Goal: Information Seeking & Learning: Learn about a topic

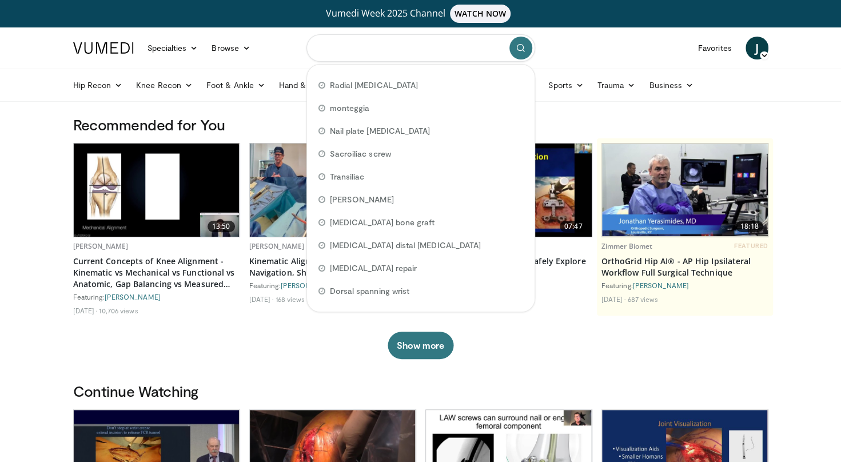
click at [356, 53] on input "Search topics, interventions" at bounding box center [421, 47] width 229 height 27
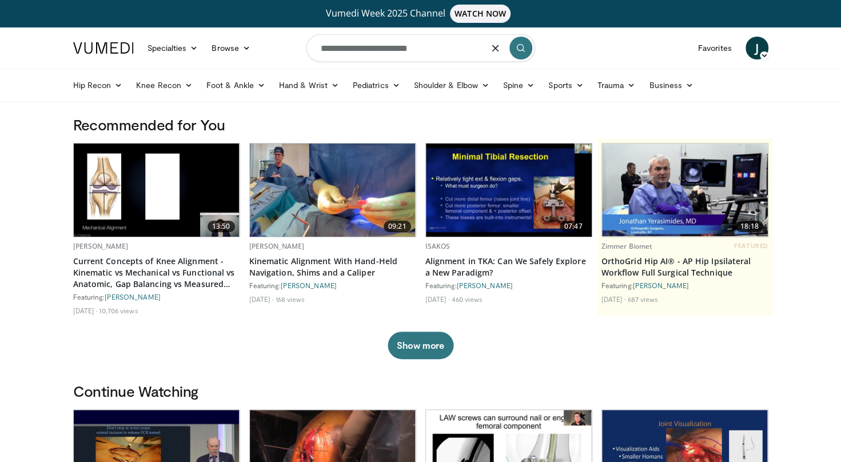
type input "**********"
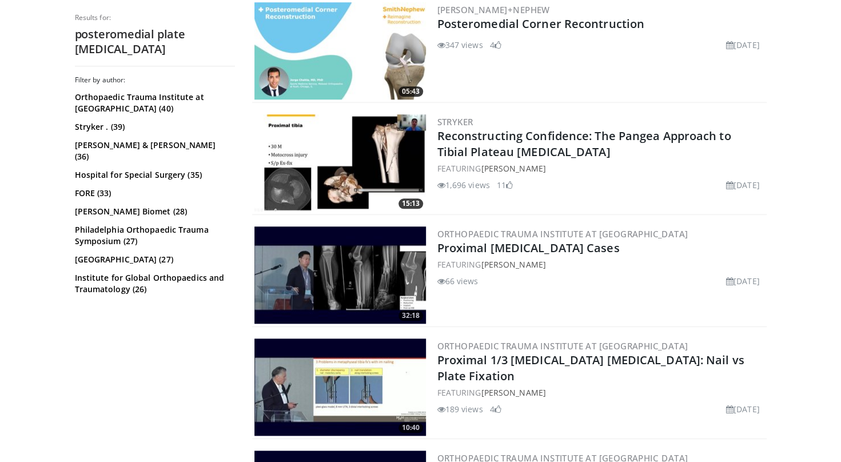
scroll to position [497, 0]
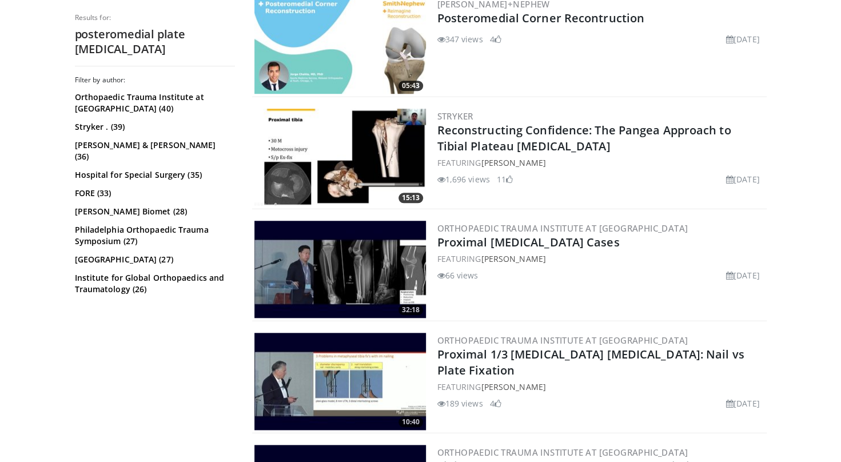
click at [321, 169] on img at bounding box center [341, 157] width 172 height 97
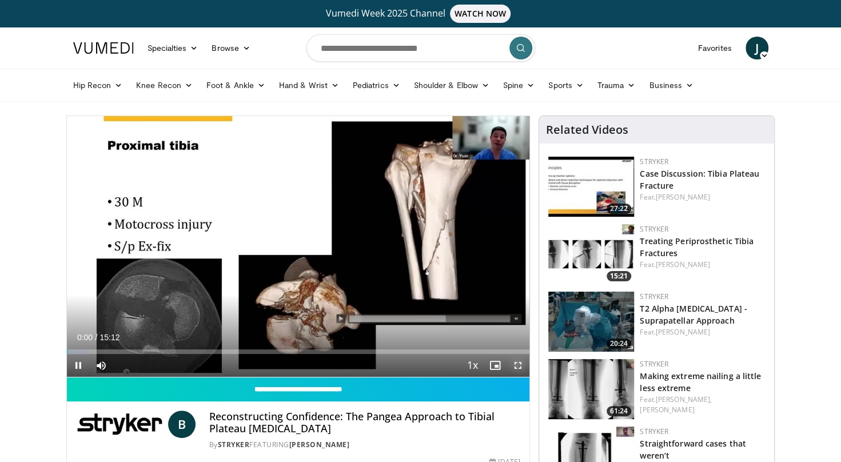
click at [522, 363] on span "Video Player" at bounding box center [518, 365] width 23 height 23
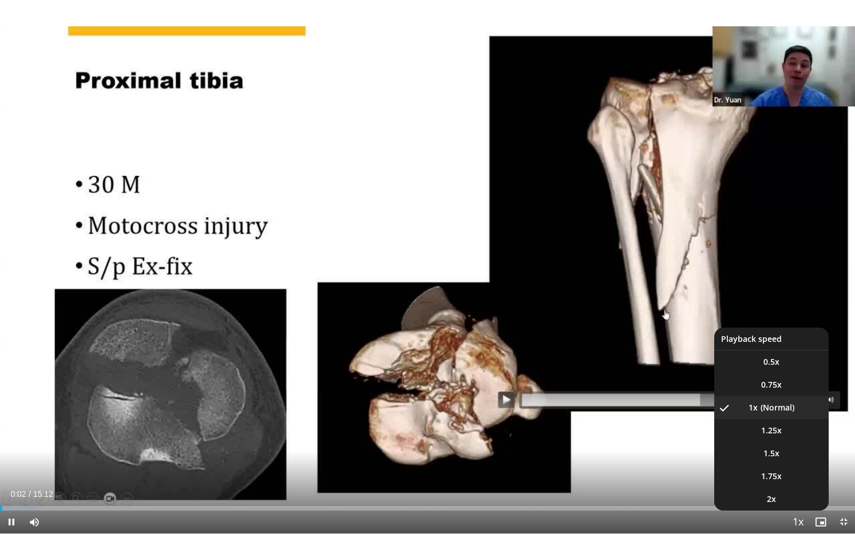
click at [795, 462] on span "Video Player" at bounding box center [797, 522] width 16 height 23
click at [759, 450] on li "1.5x" at bounding box center [771, 453] width 114 height 23
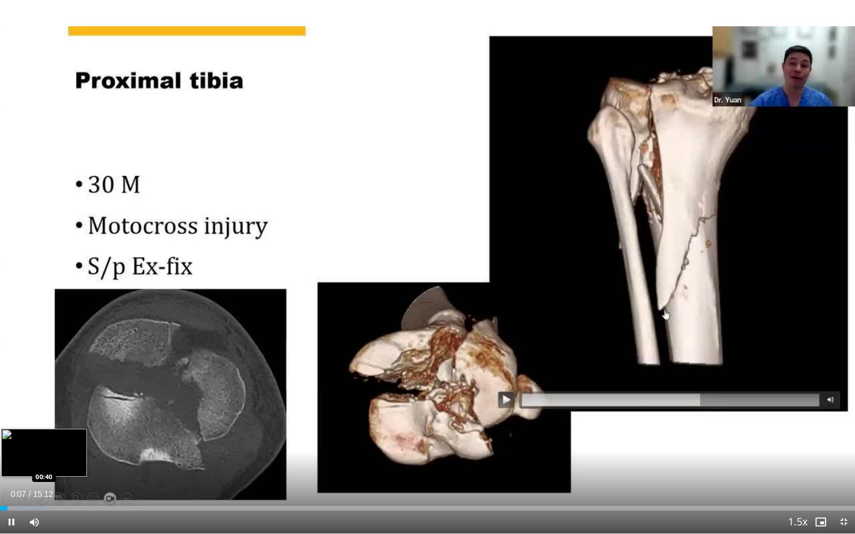
click at [33, 462] on div "Loaded : 5.46% 00:08 00:40" at bounding box center [427, 508] width 855 height 5
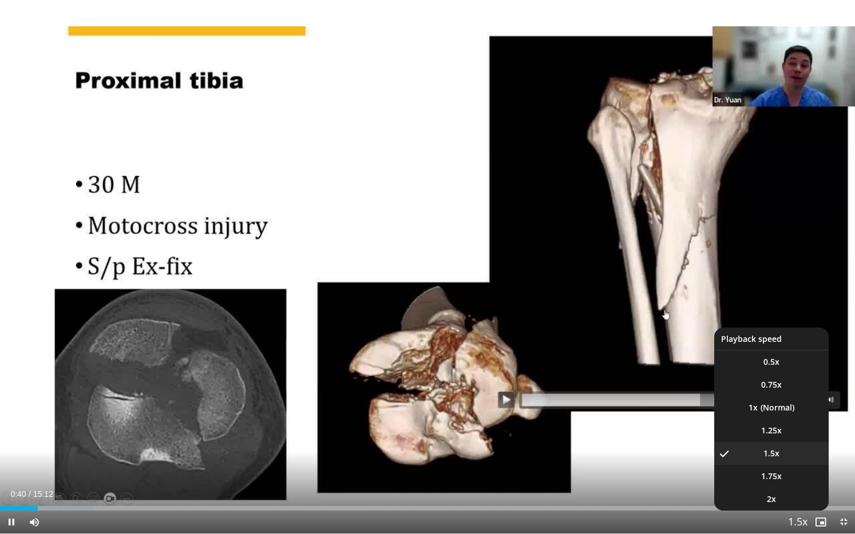
click at [794, 462] on span "Video Player" at bounding box center [797, 522] width 16 height 23
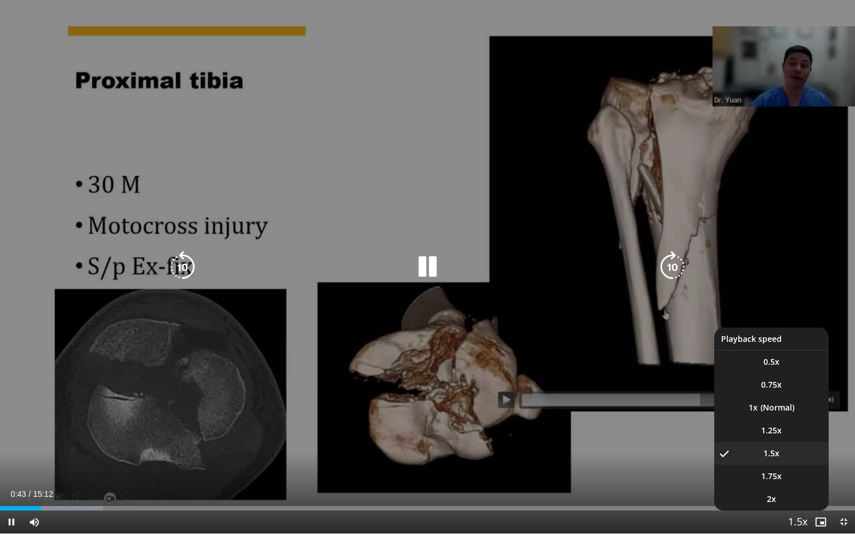
drag, startPoint x: 794, startPoint y: 523, endPoint x: 622, endPoint y: 527, distance: 171.7
click at [622, 462] on div "Current Time 0:43 / Duration 15:12 Pause Skip Backward Skip Forward Mute Loaded…" at bounding box center [427, 522] width 855 height 23
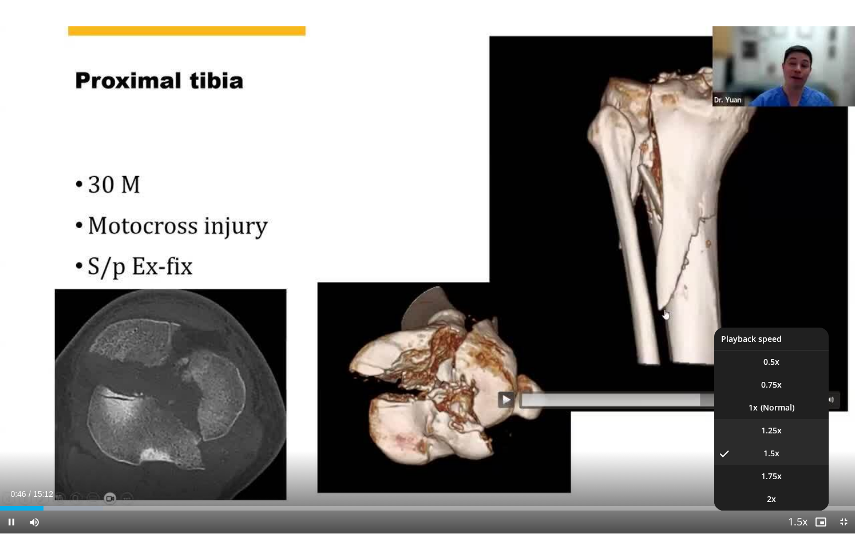
click at [771, 434] on span "1.25x" at bounding box center [771, 430] width 21 height 11
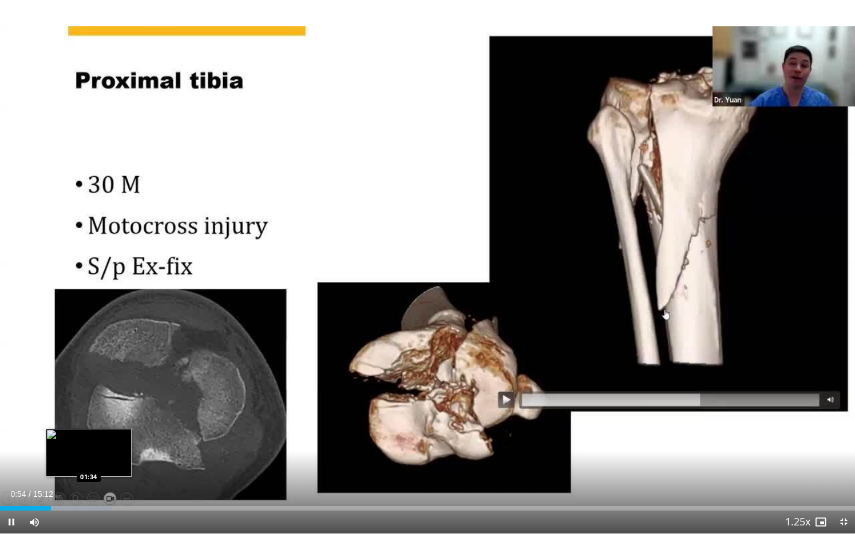
click at [88, 462] on div "Loaded : 13.13% 00:54 01:34" at bounding box center [427, 505] width 855 height 11
click at [130, 462] on div "Loaded : 17.51% 01:39 02:18" at bounding box center [427, 505] width 855 height 11
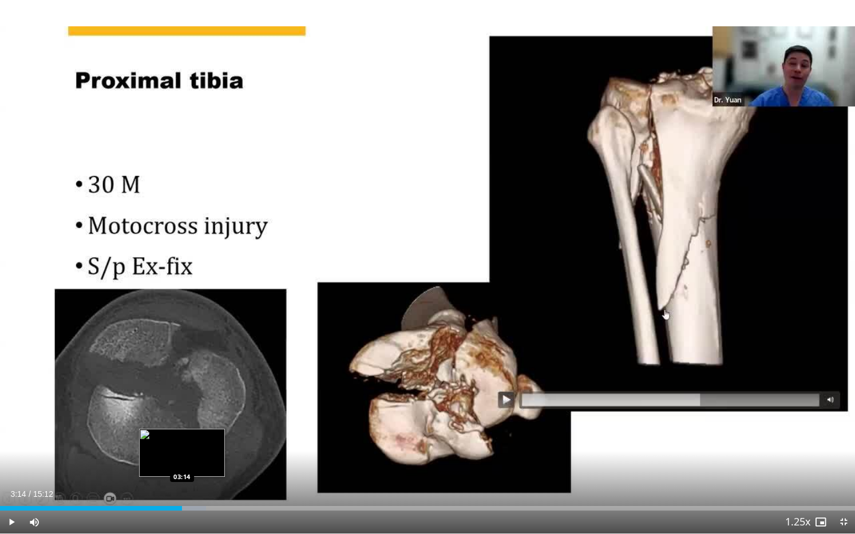
click at [182, 462] on div "Loaded : 24.07% 02:30 03:14" at bounding box center [427, 508] width 855 height 5
click at [223, 462] on div "Progress Bar" at bounding box center [200, 508] width 88 height 5
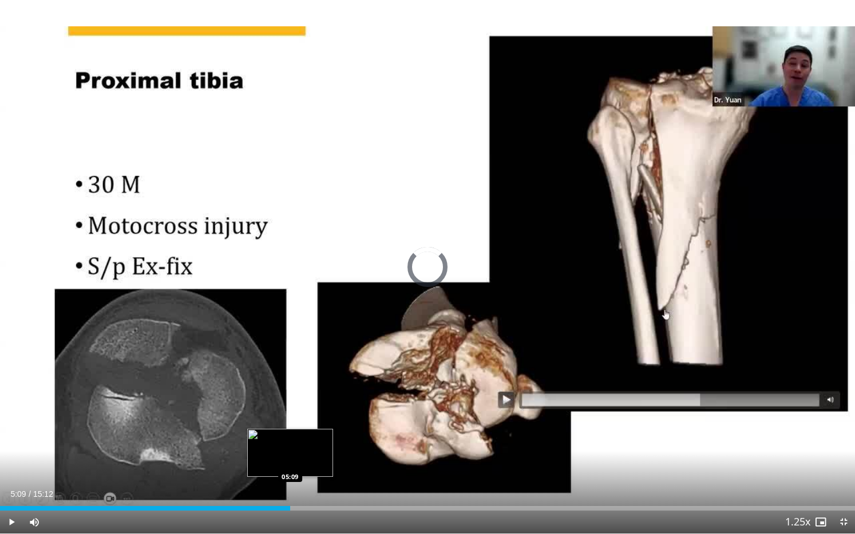
click at [289, 462] on div "Loaded : 32.89% 05:09 05:09" at bounding box center [427, 508] width 855 height 5
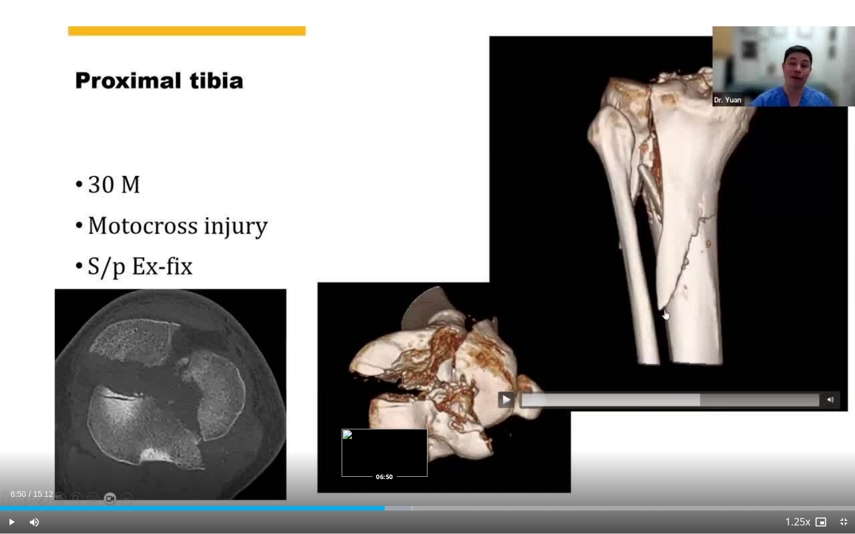
click at [384, 462] on div "Progress Bar" at bounding box center [365, 508] width 91 height 5
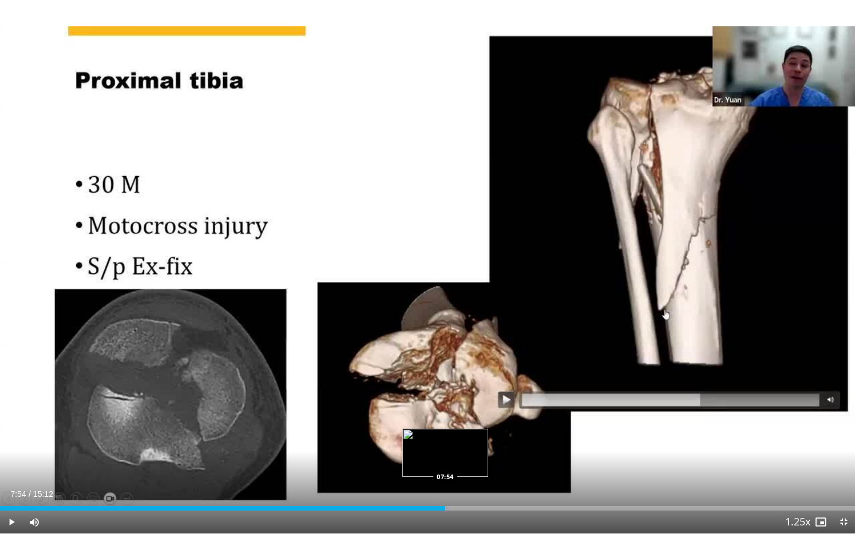
click at [445, 462] on div "Progress Bar" at bounding box center [403, 508] width 91 height 5
click at [506, 462] on div "Loaded : 55.92% 07:56 09:00" at bounding box center [427, 505] width 855 height 11
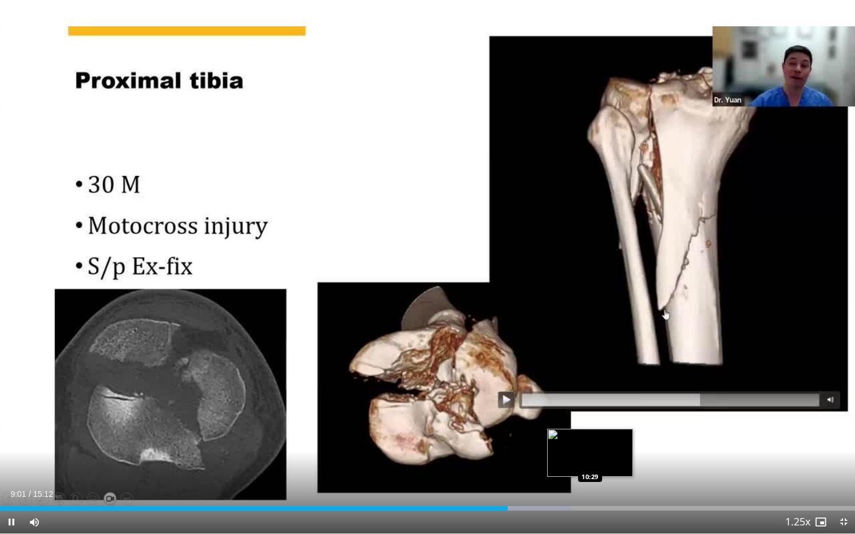
click at [589, 462] on div "Loaded : 66.77% 09:01 10:29" at bounding box center [427, 508] width 855 height 5
click at [569, 462] on div "Loaded : 76.62% 10:31 10:07" at bounding box center [427, 508] width 855 height 5
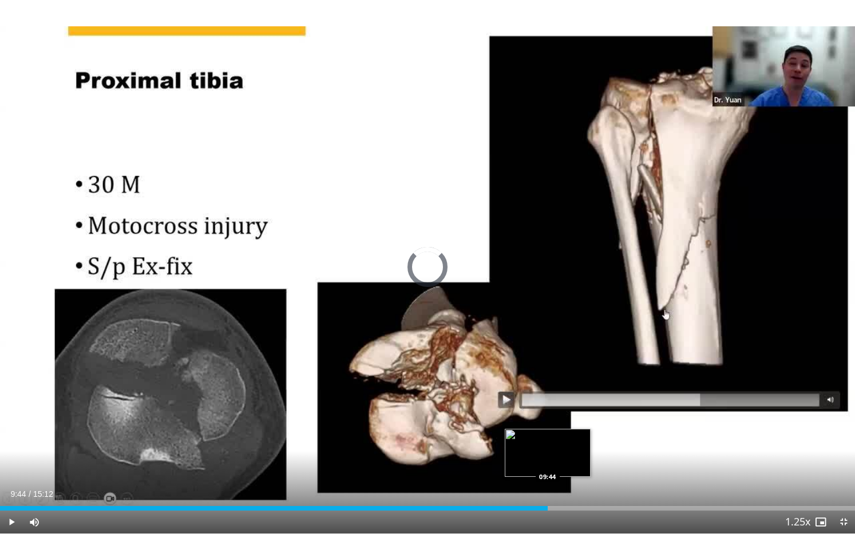
click at [547, 462] on div "Loaded : 0.00% 09:44 09:44" at bounding box center [427, 508] width 855 height 5
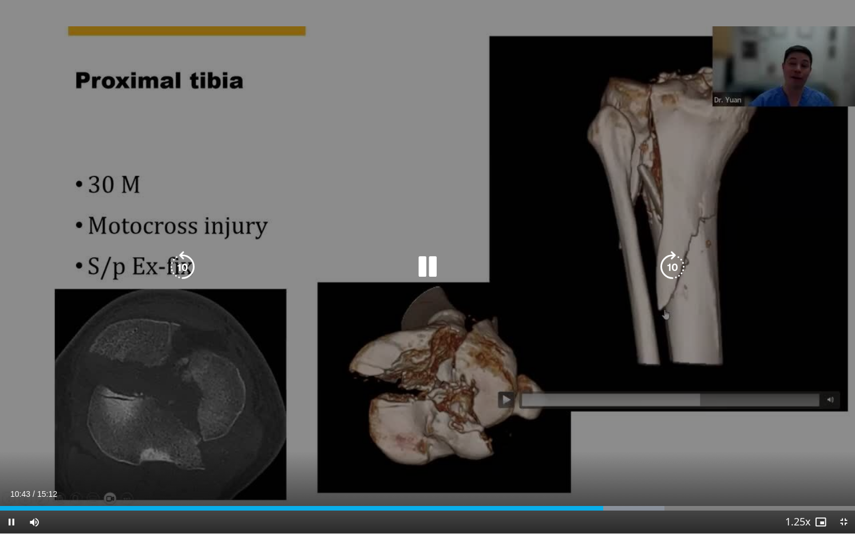
click at [680, 278] on icon "Video Player" at bounding box center [672, 267] width 32 height 32
click at [676, 268] on icon "Video Player" at bounding box center [672, 267] width 32 height 32
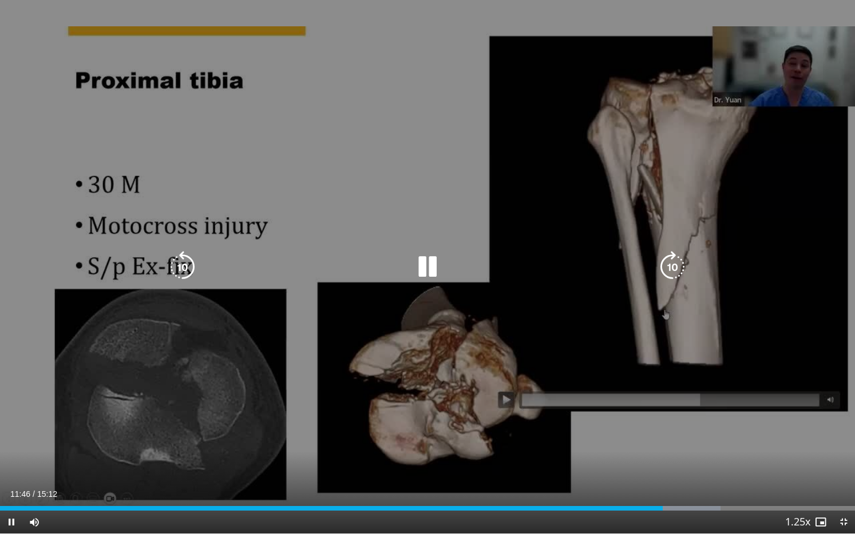
click at [680, 272] on icon "Video Player" at bounding box center [672, 267] width 32 height 32
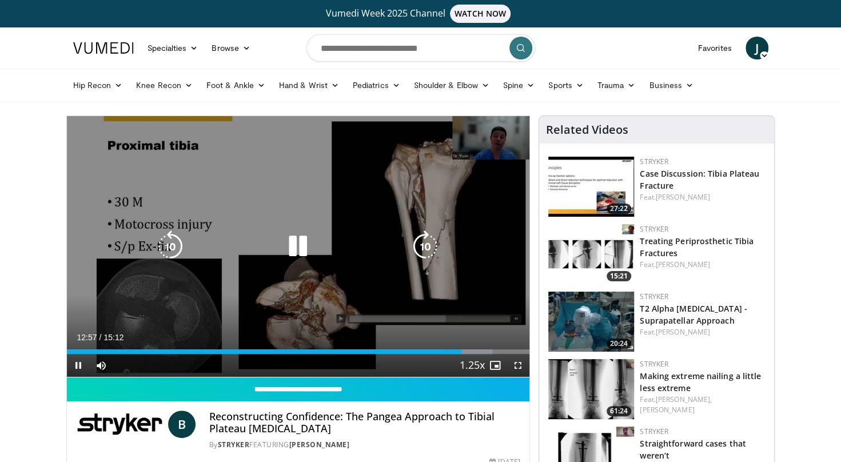
click at [297, 241] on icon "Video Player" at bounding box center [298, 247] width 32 height 32
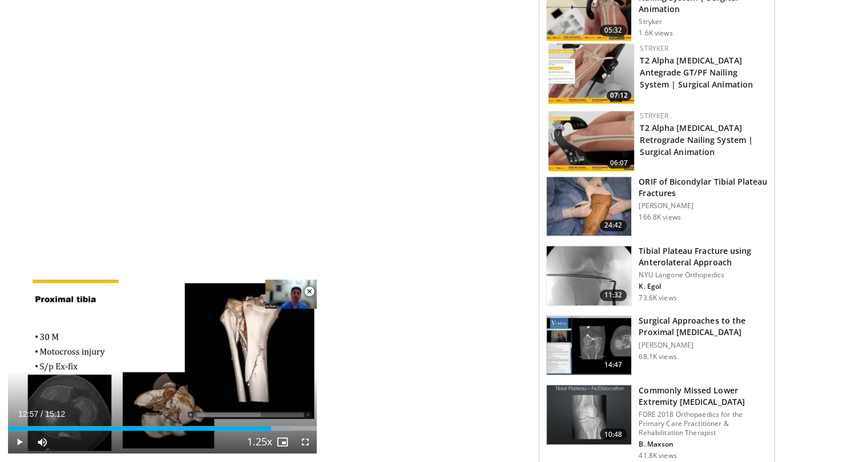
scroll to position [918, 0]
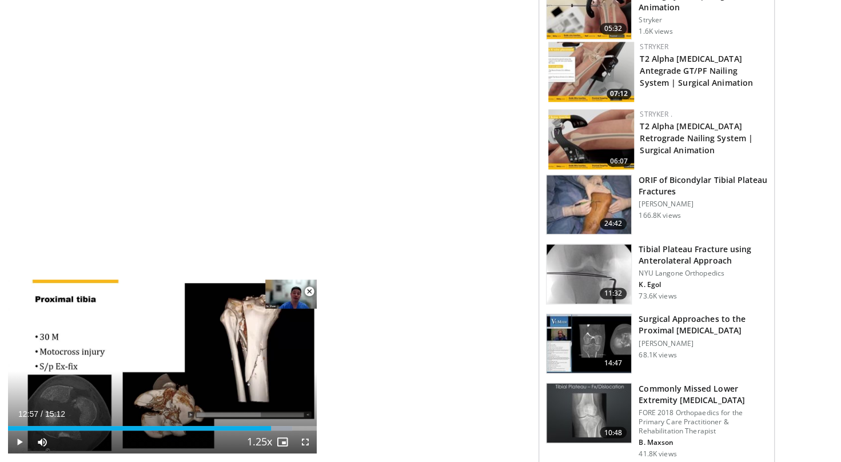
click at [590, 197] on img at bounding box center [589, 204] width 85 height 59
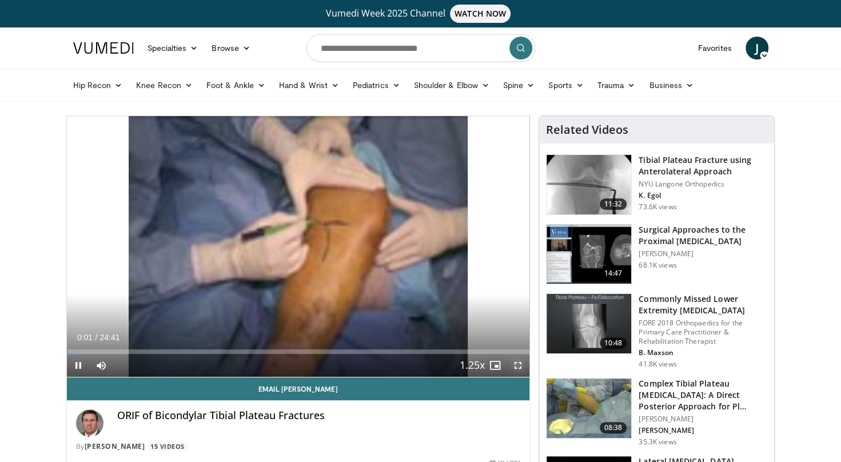
click at [519, 369] on span "Video Player" at bounding box center [518, 365] width 23 height 23
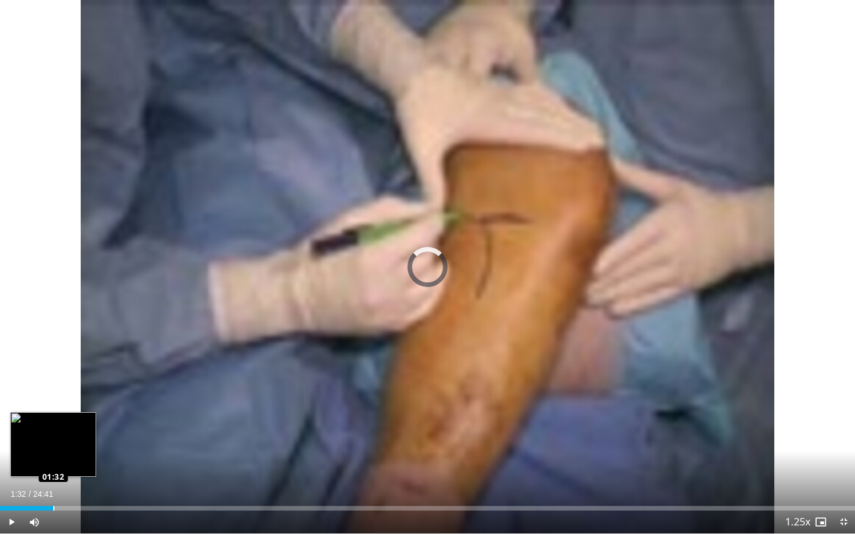
click at [53, 462] on div "Loaded : 2.69% 01:32 01:32" at bounding box center [427, 508] width 855 height 5
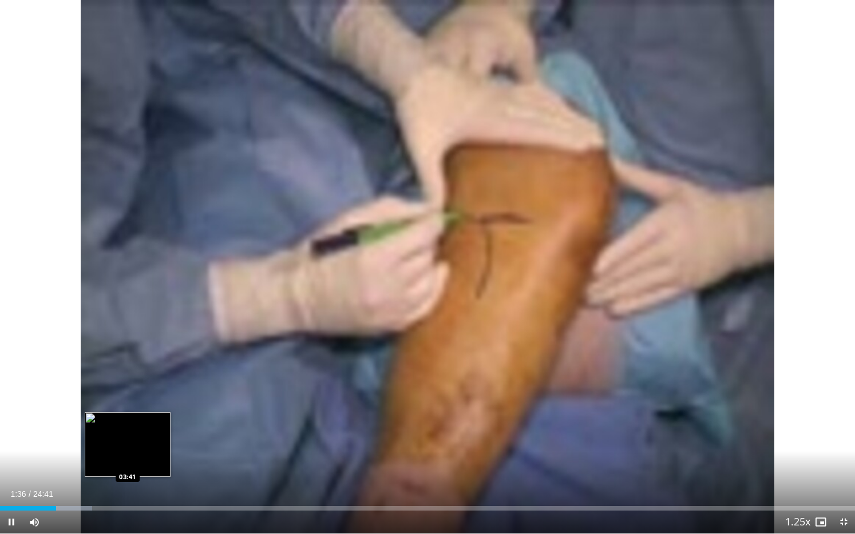
click at [127, 462] on div "Loaded : 10.78% 01:36 03:41" at bounding box center [427, 508] width 855 height 5
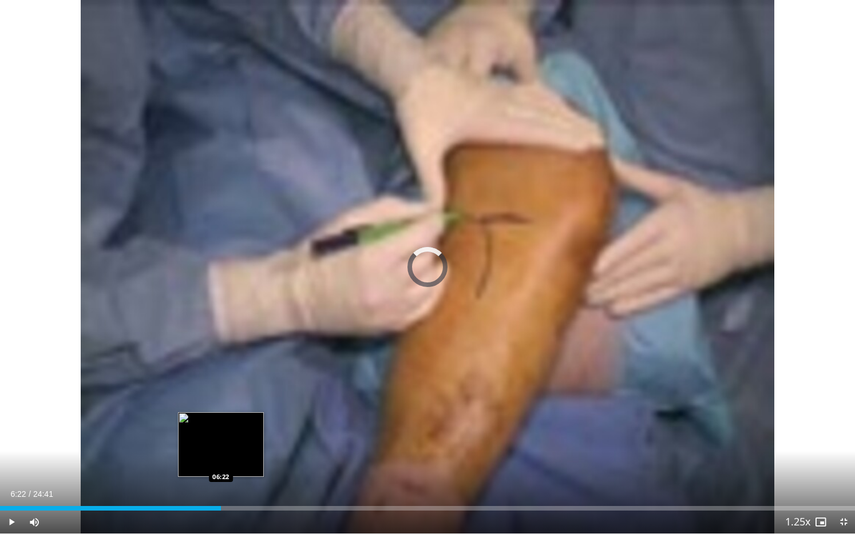
click at [221, 462] on div "Loaded : 16.22% 03:42 06:22" at bounding box center [427, 505] width 855 height 11
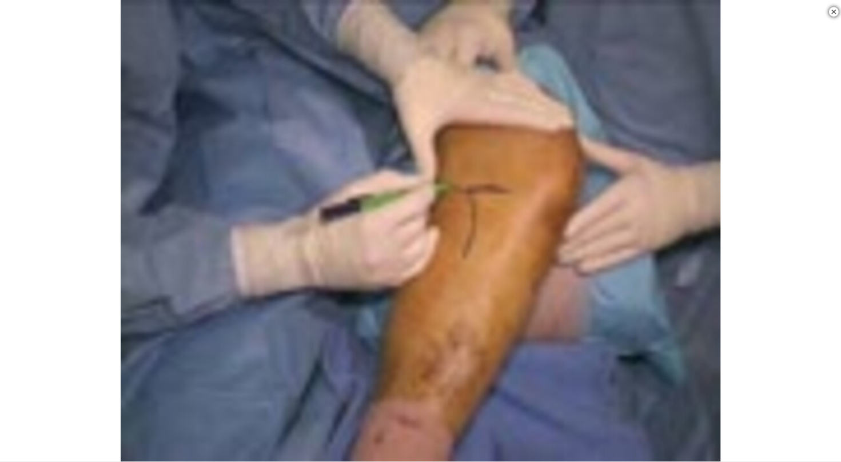
scroll to position [442, 0]
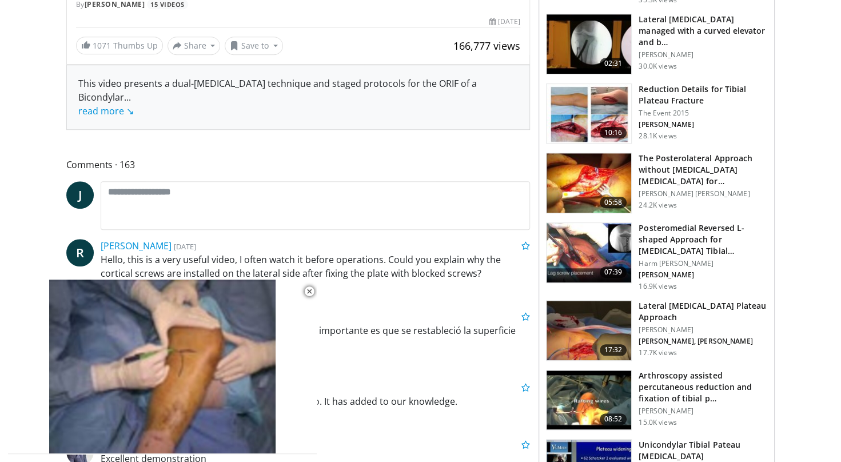
click at [590, 245] on img at bounding box center [589, 252] width 85 height 59
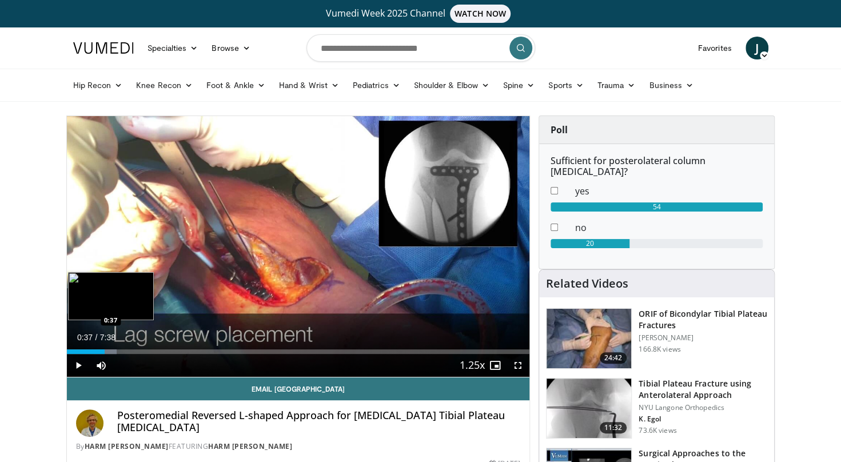
click at [104, 348] on div "Loaded : 10.80% 0:06 0:37" at bounding box center [298, 348] width 463 height 11
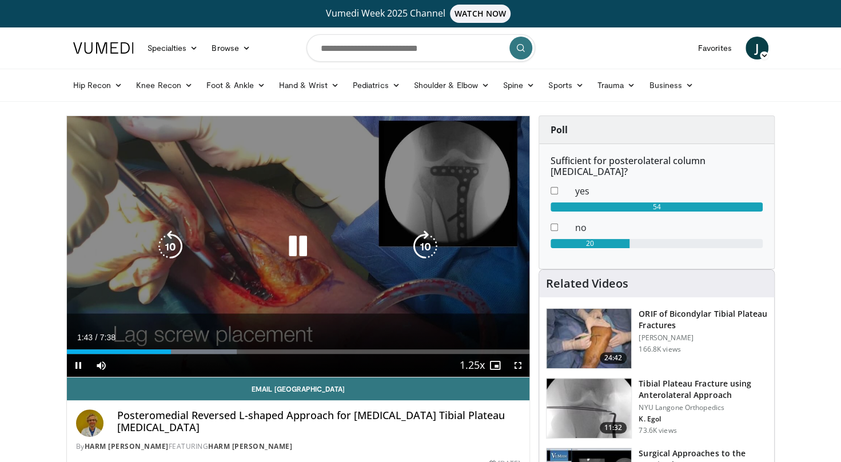
click at [422, 245] on icon "Video Player" at bounding box center [426, 247] width 32 height 32
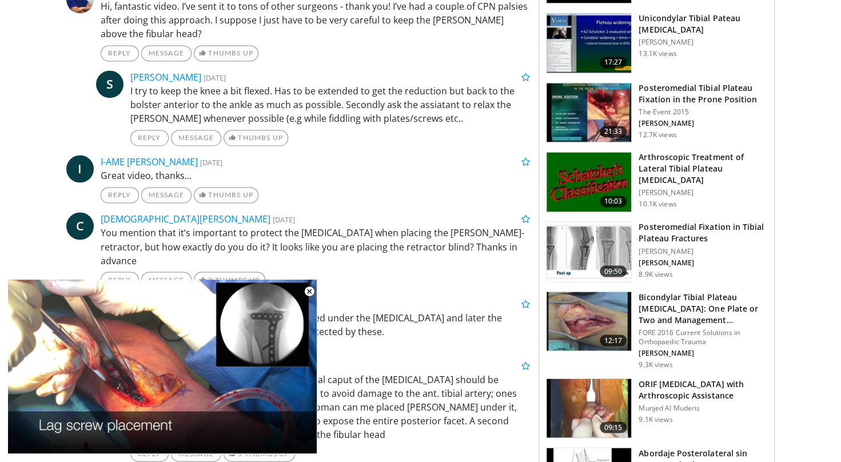
scroll to position [1016, 0]
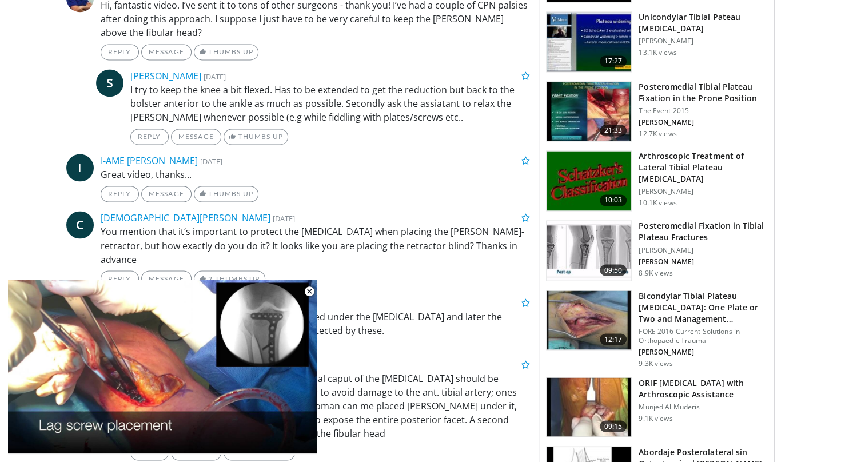
click at [589, 305] on img at bounding box center [589, 320] width 85 height 59
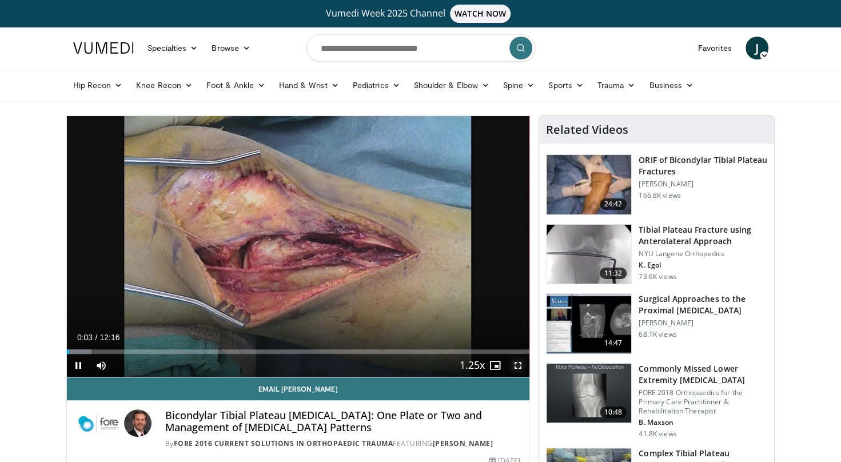
click at [518, 367] on span "Video Player" at bounding box center [518, 365] width 23 height 23
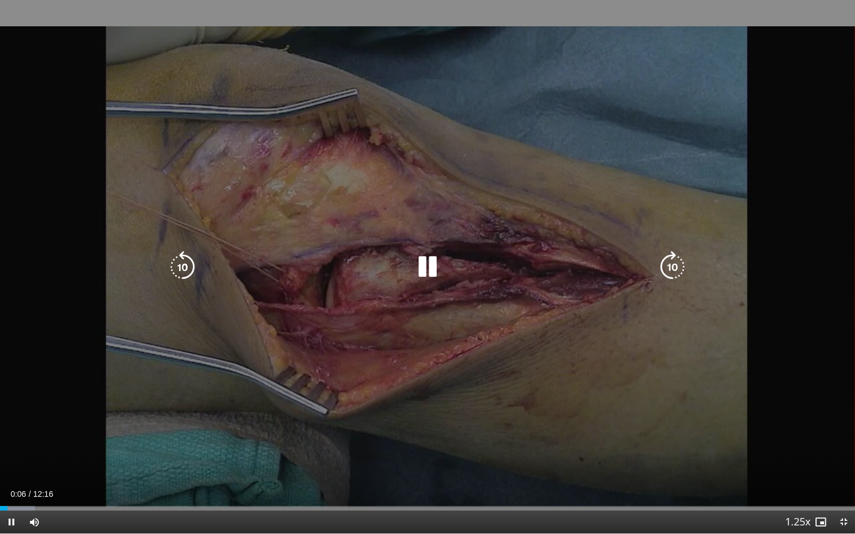
click at [677, 264] on icon "Video Player" at bounding box center [672, 267] width 32 height 32
click at [678, 263] on icon "Video Player" at bounding box center [672, 267] width 32 height 32
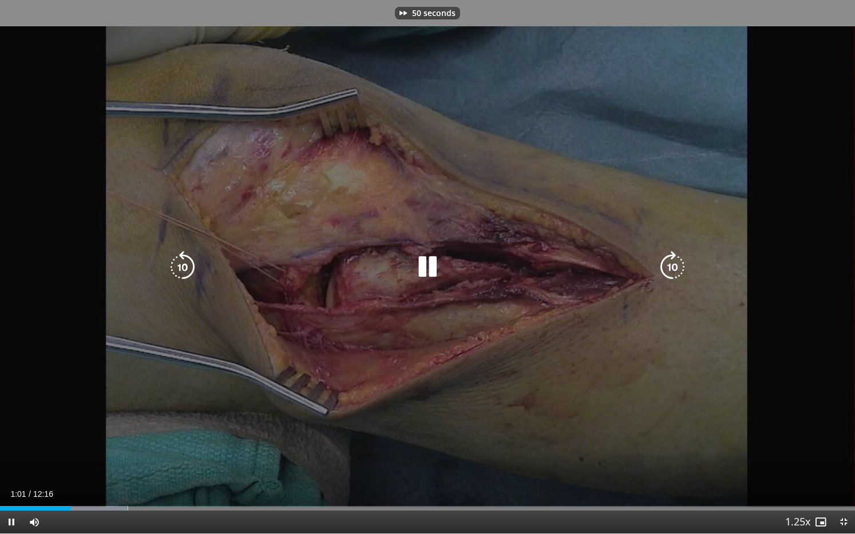
click at [678, 263] on icon "Video Player" at bounding box center [672, 267] width 32 height 32
click at [678, 265] on icon "Video Player" at bounding box center [672, 267] width 32 height 32
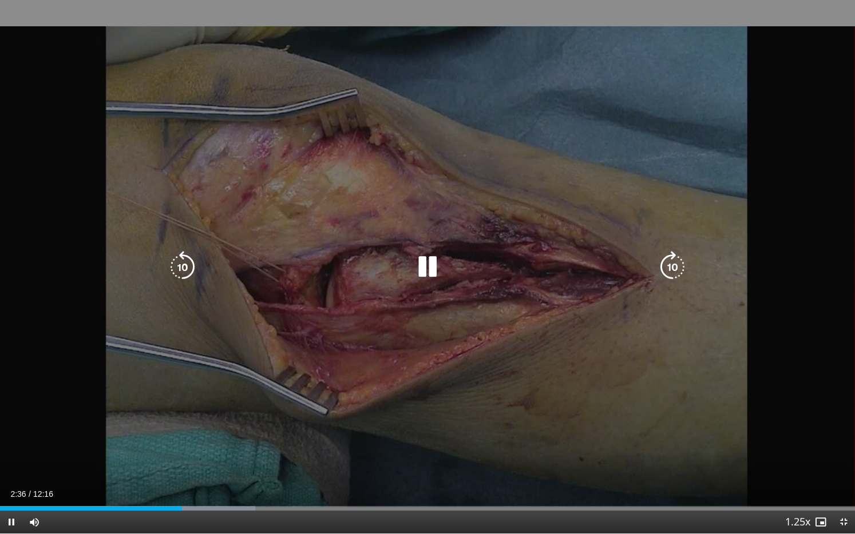
click at [676, 263] on icon "Video Player" at bounding box center [672, 267] width 32 height 32
click at [672, 272] on icon "Video Player" at bounding box center [672, 267] width 32 height 32
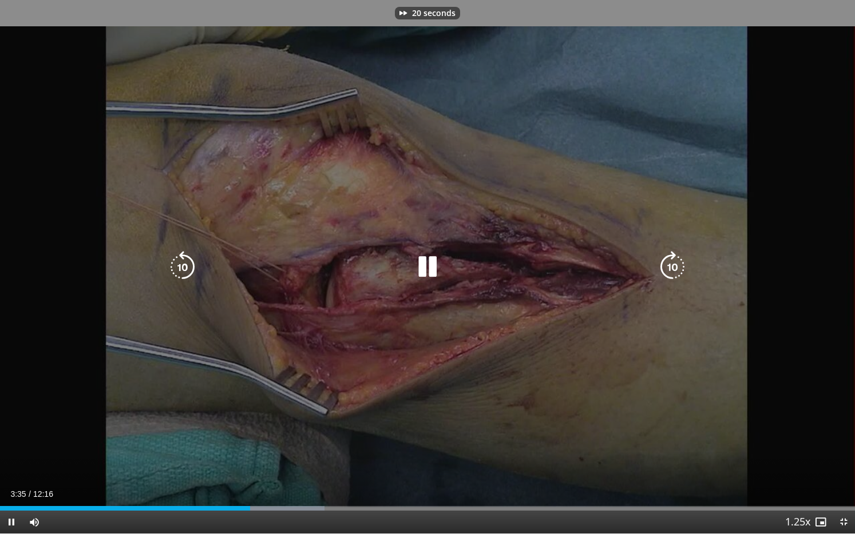
click at [672, 272] on icon "Video Player" at bounding box center [672, 267] width 32 height 32
click at [669, 271] on icon "Video Player" at bounding box center [672, 267] width 32 height 32
click at [675, 271] on icon "Video Player" at bounding box center [672, 267] width 32 height 32
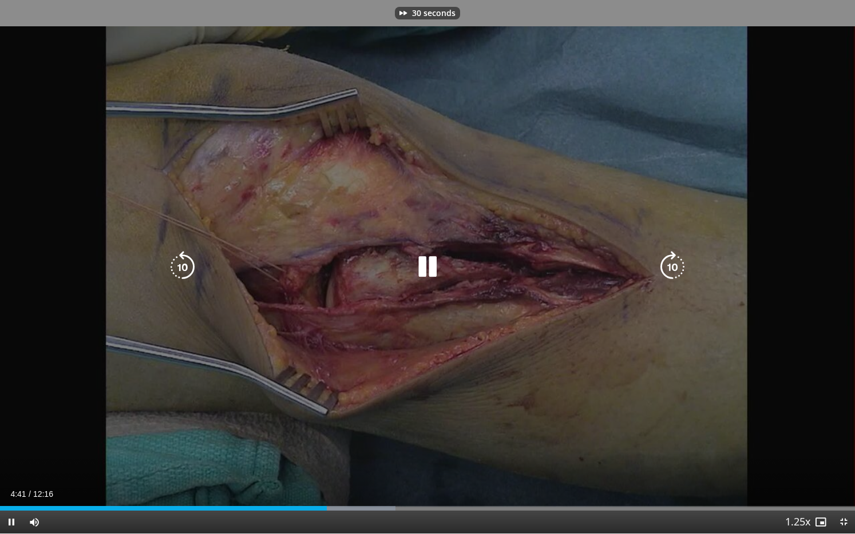
click at [675, 271] on icon "Video Player" at bounding box center [672, 267] width 32 height 32
click at [547, 399] on div "40 seconds Tap to unmute" at bounding box center [427, 267] width 855 height 534
click at [667, 267] on icon "Video Player" at bounding box center [672, 267] width 32 height 32
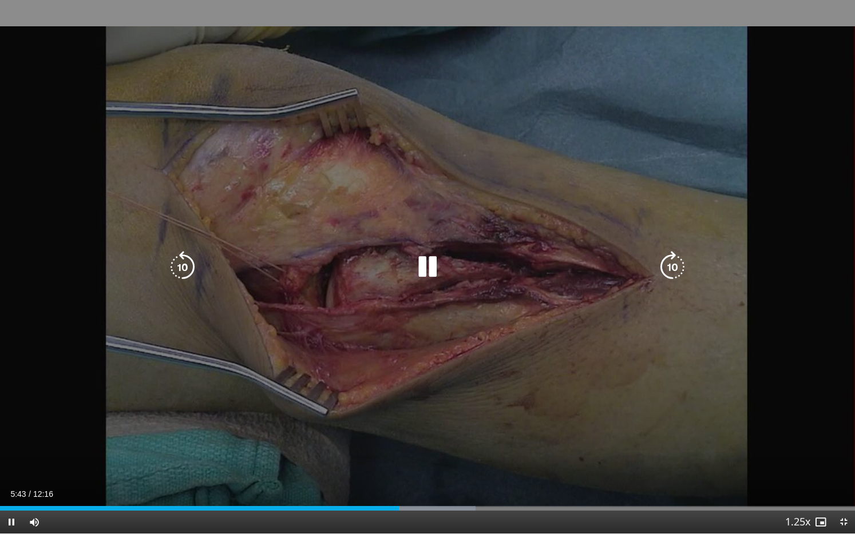
click at [667, 267] on icon "Video Player" at bounding box center [672, 267] width 32 height 32
click at [676, 261] on icon "Video Player" at bounding box center [672, 267] width 32 height 32
click at [676, 256] on icon "Video Player" at bounding box center [672, 267] width 32 height 32
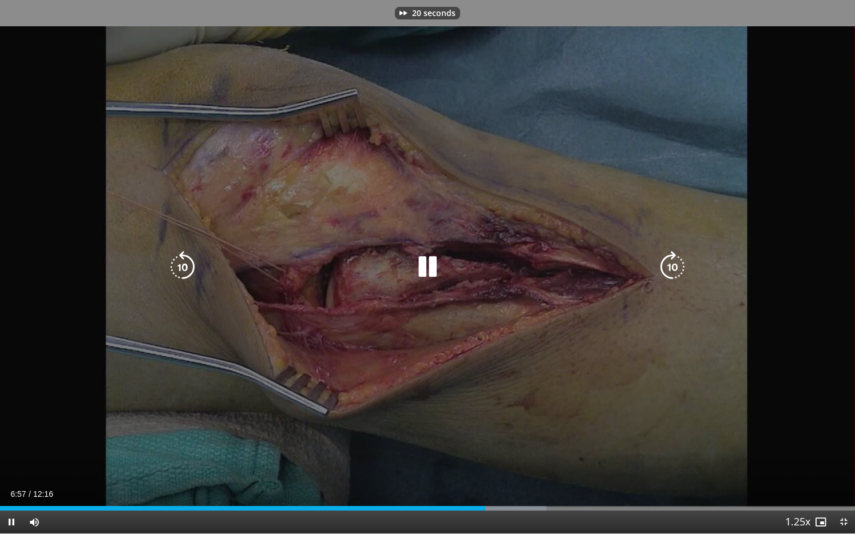
click at [676, 256] on icon "Video Player" at bounding box center [672, 267] width 32 height 32
click at [673, 259] on icon "Video Player" at bounding box center [672, 267] width 32 height 32
click at [668, 267] on icon "Video Player" at bounding box center [672, 267] width 32 height 32
click at [672, 269] on icon "Video Player" at bounding box center [672, 267] width 32 height 32
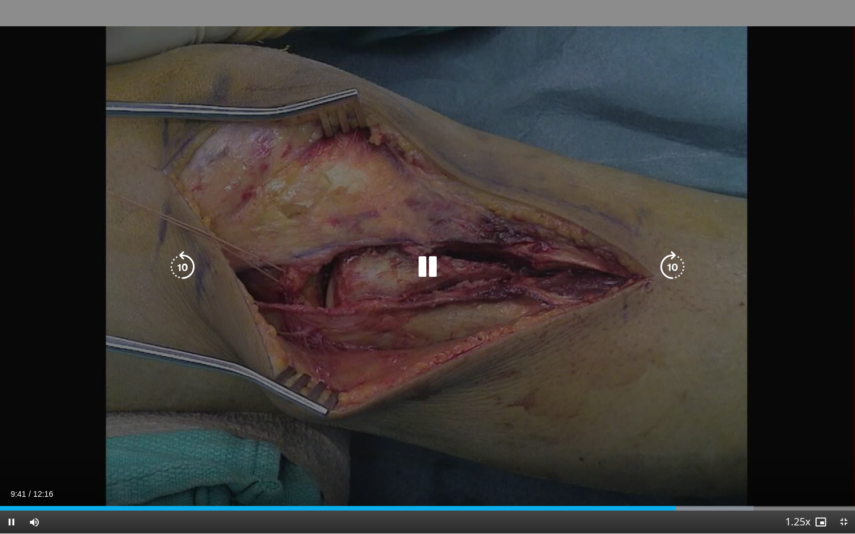
click at [422, 267] on icon "Video Player" at bounding box center [427, 267] width 32 height 32
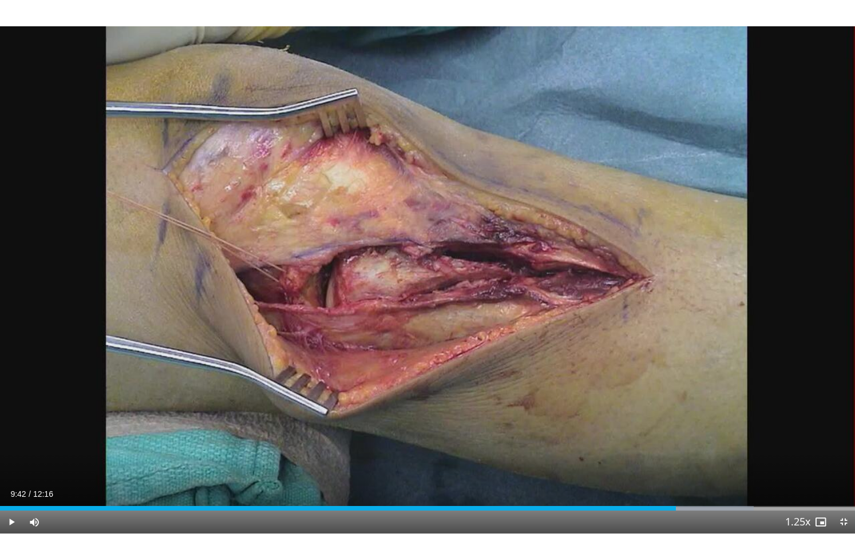
click at [422, 267] on div "10 seconds Tap to unmute" at bounding box center [427, 267] width 855 height 534
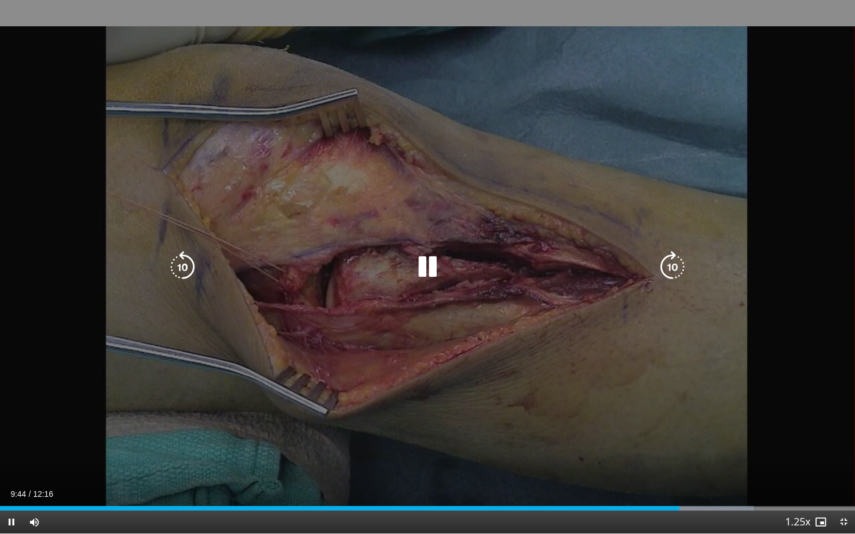
click at [675, 260] on icon "Video Player" at bounding box center [672, 267] width 32 height 32
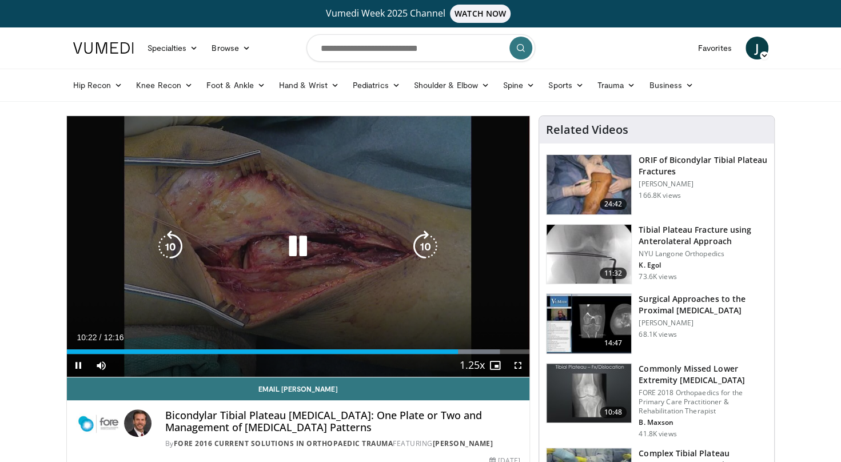
click at [296, 252] on icon "Video Player" at bounding box center [298, 247] width 32 height 32
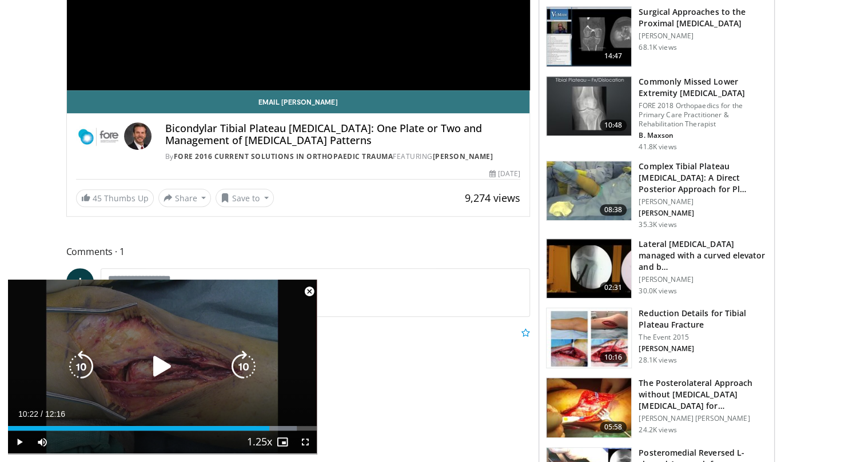
scroll to position [299, 0]
